Goal: Navigation & Orientation: Find specific page/section

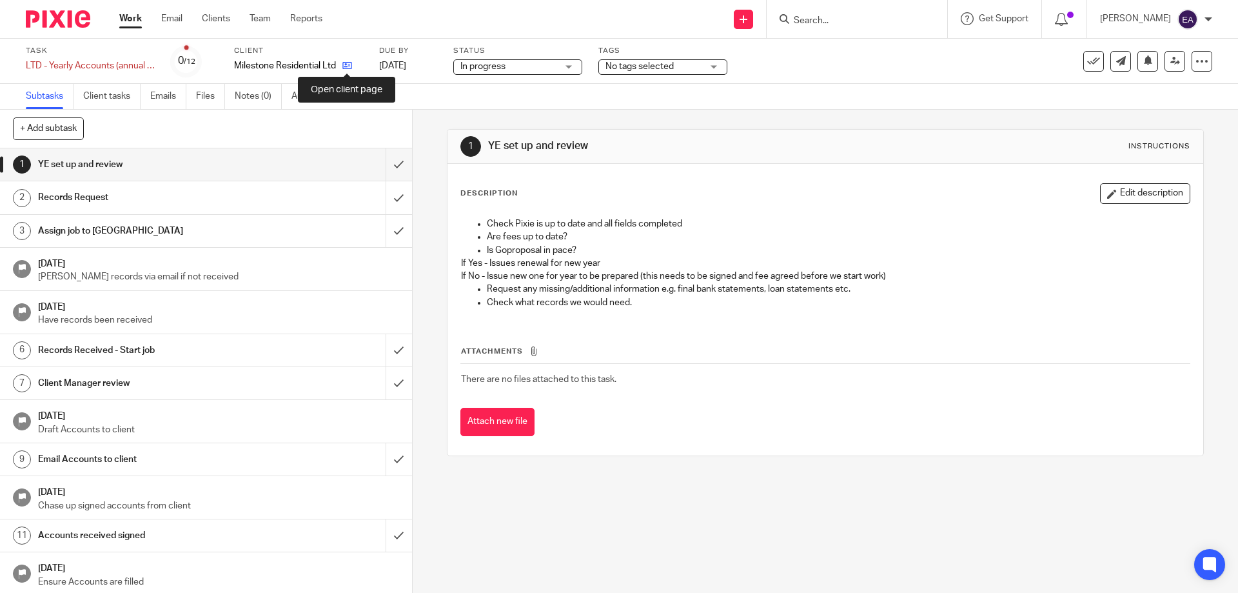
click at [348, 64] on icon at bounding box center [347, 66] width 10 height 10
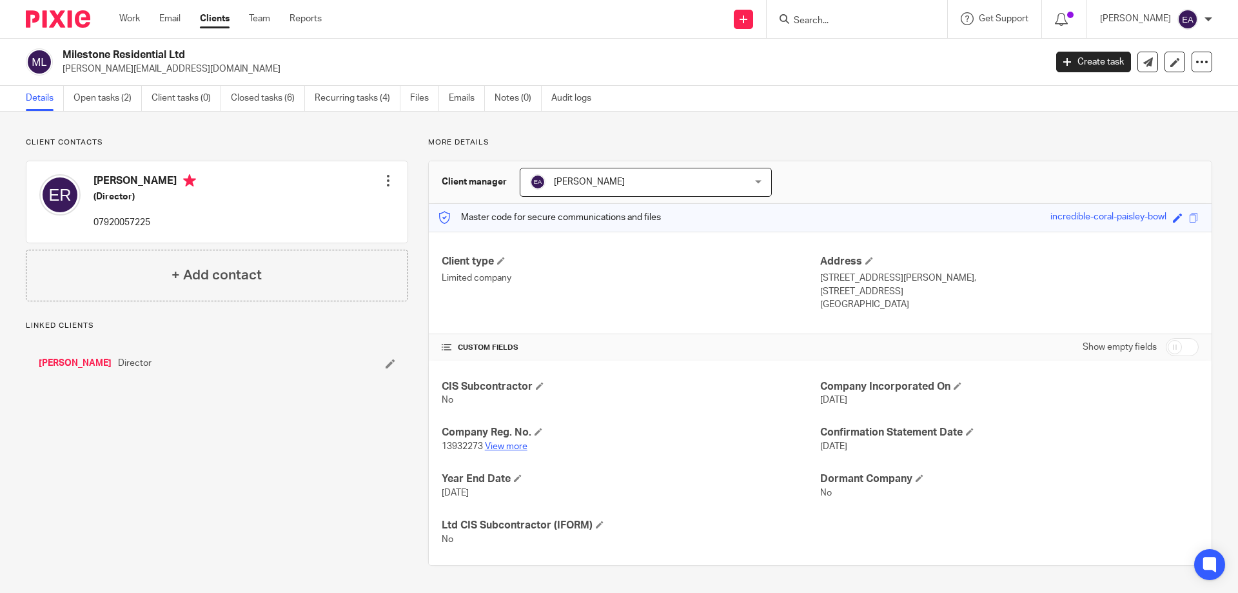
click at [496, 445] on link "View more" at bounding box center [506, 446] width 43 height 9
